Goal: Transaction & Acquisition: Purchase product/service

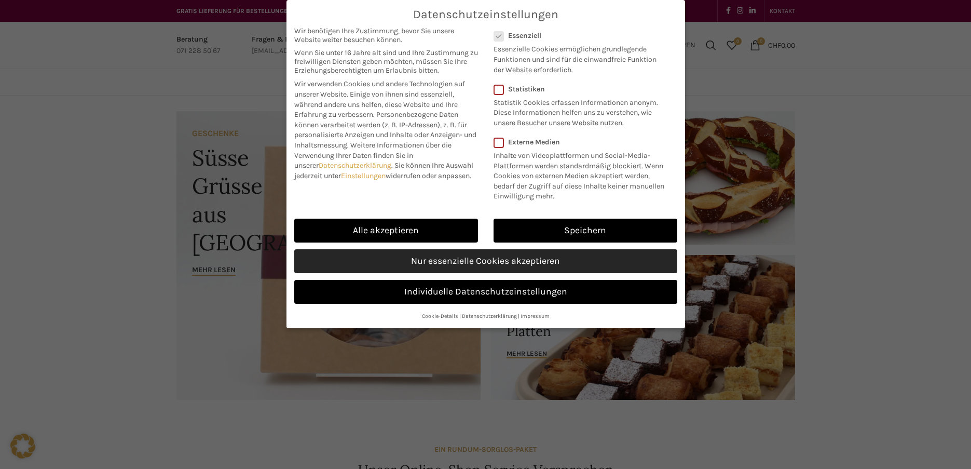
click at [465, 261] on link "Nur essenzielle Cookies akzeptieren" at bounding box center [485, 261] width 383 height 24
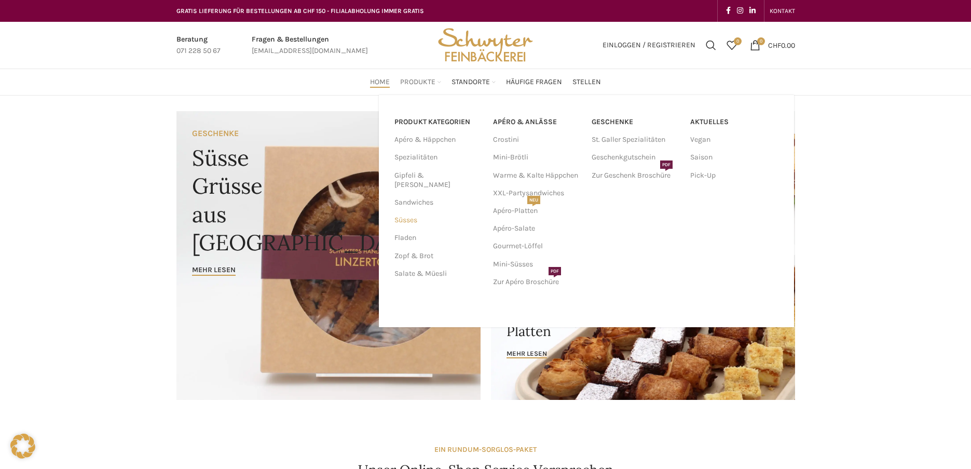
click at [408, 212] on link "Süsses" at bounding box center [438, 220] width 86 height 18
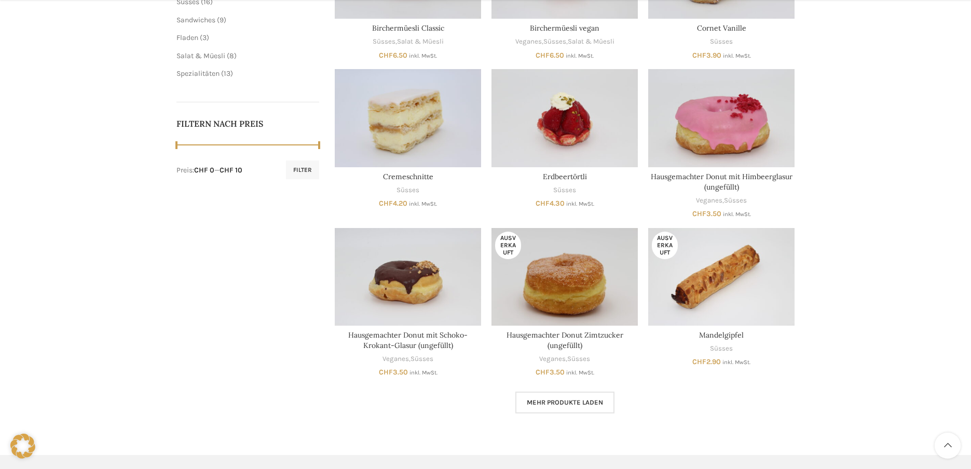
scroll to position [467, 0]
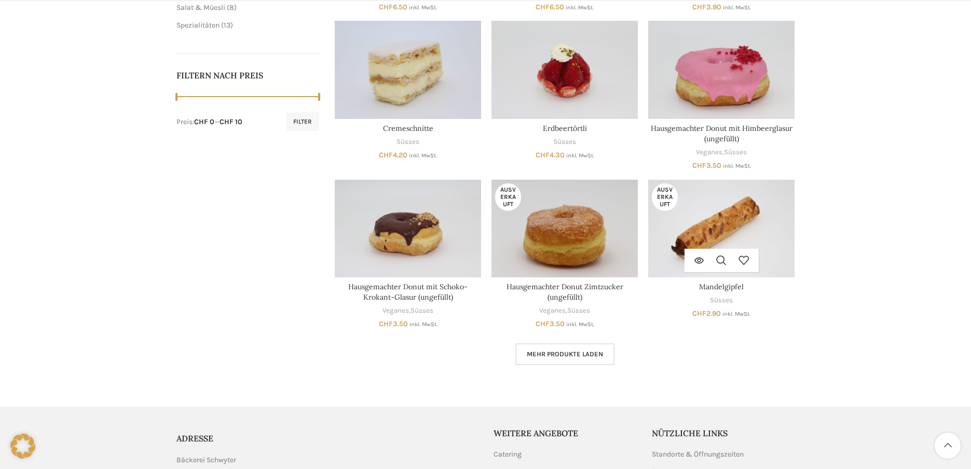
click at [729, 232] on img "Mandelgipfel" at bounding box center [721, 229] width 146 height 98
